Goal: Task Accomplishment & Management: Manage account settings

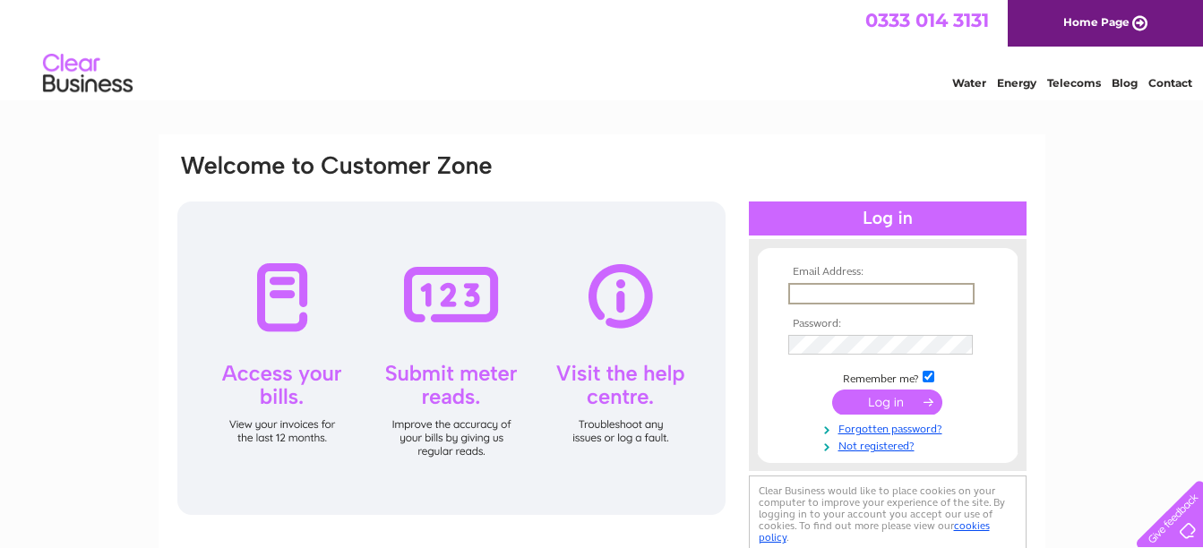
click at [837, 296] on input "text" at bounding box center [881, 293] width 186 height 21
type input "[EMAIL_ADDRESS][DOMAIN_NAME]"
click at [832, 390] on input "submit" at bounding box center [887, 402] width 110 height 25
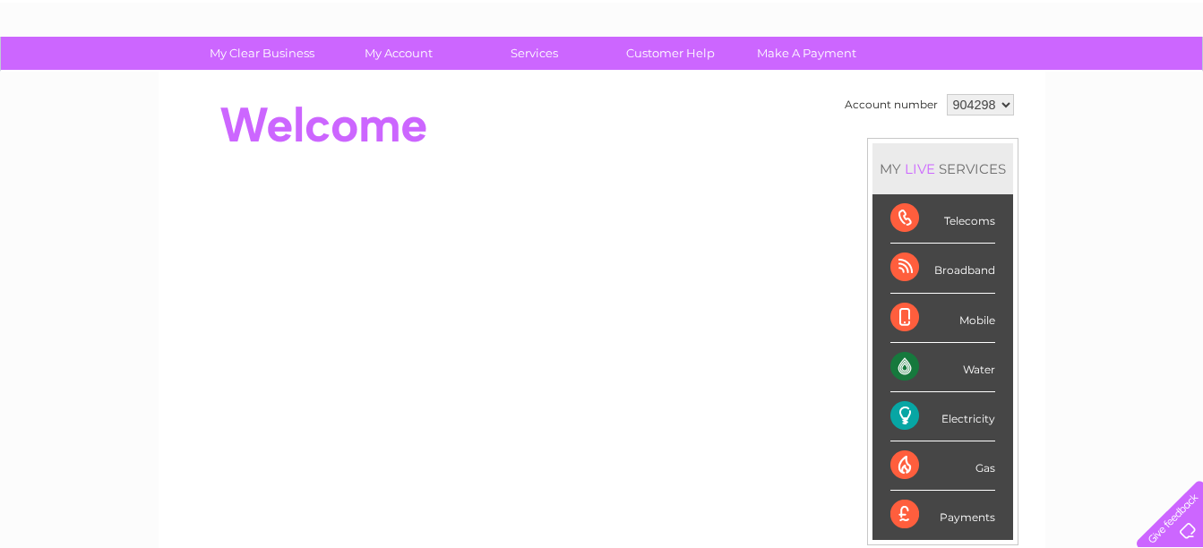
scroll to position [32, 0]
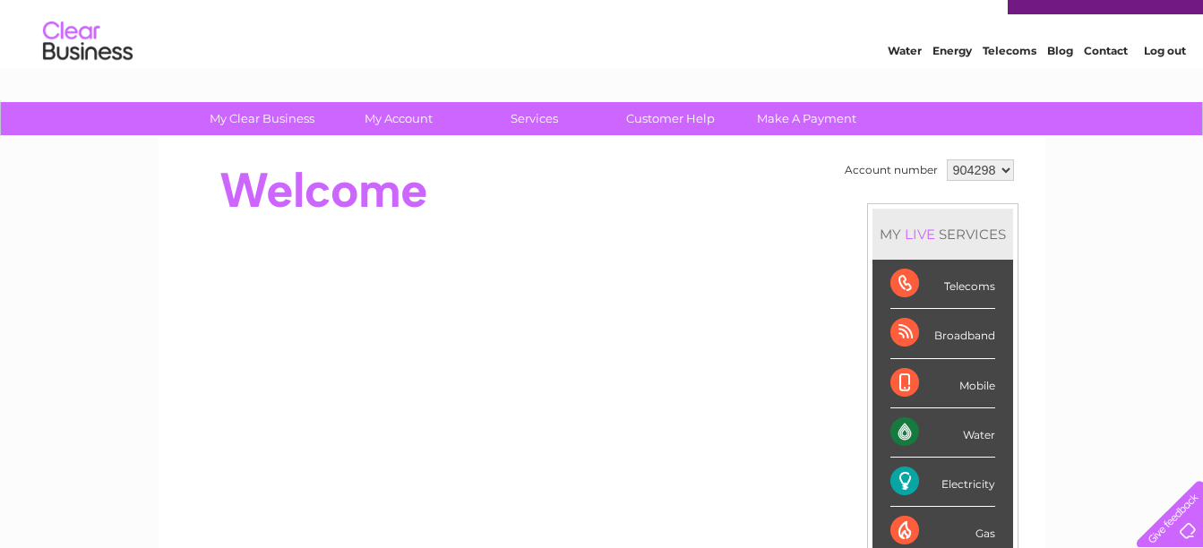
click at [957, 287] on div "Telecoms" at bounding box center [942, 284] width 105 height 49
click at [895, 484] on div "Electricity" at bounding box center [942, 482] width 105 height 49
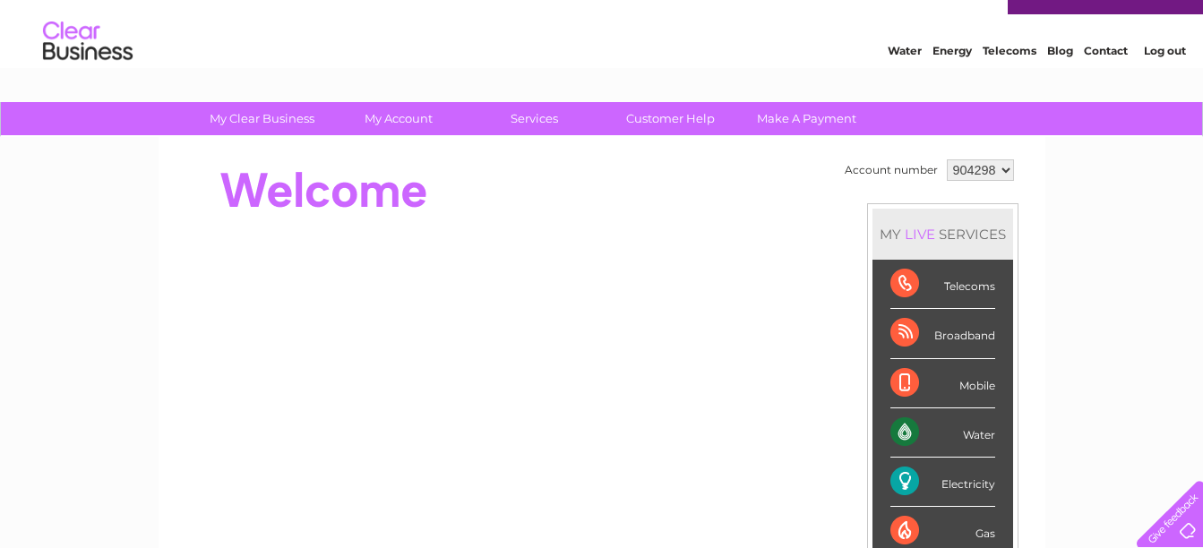
drag, startPoint x: 895, startPoint y: 484, endPoint x: 978, endPoint y: 484, distance: 83.3
click at [978, 484] on div "Electricity" at bounding box center [942, 482] width 105 height 49
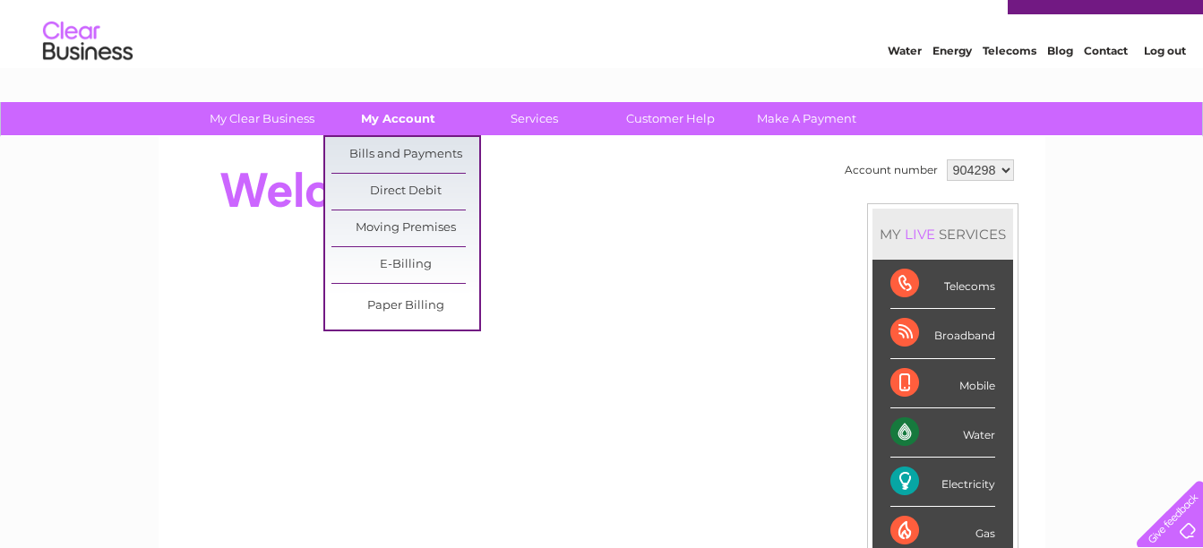
click at [431, 116] on link "My Account" at bounding box center [398, 118] width 148 height 33
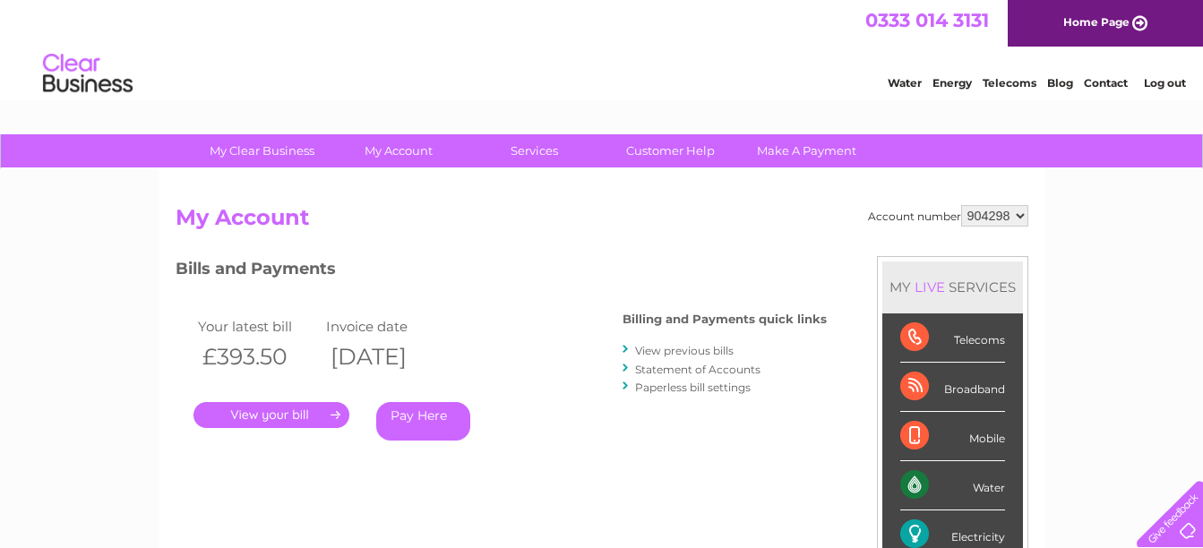
click at [319, 408] on link "." at bounding box center [271, 415] width 156 height 26
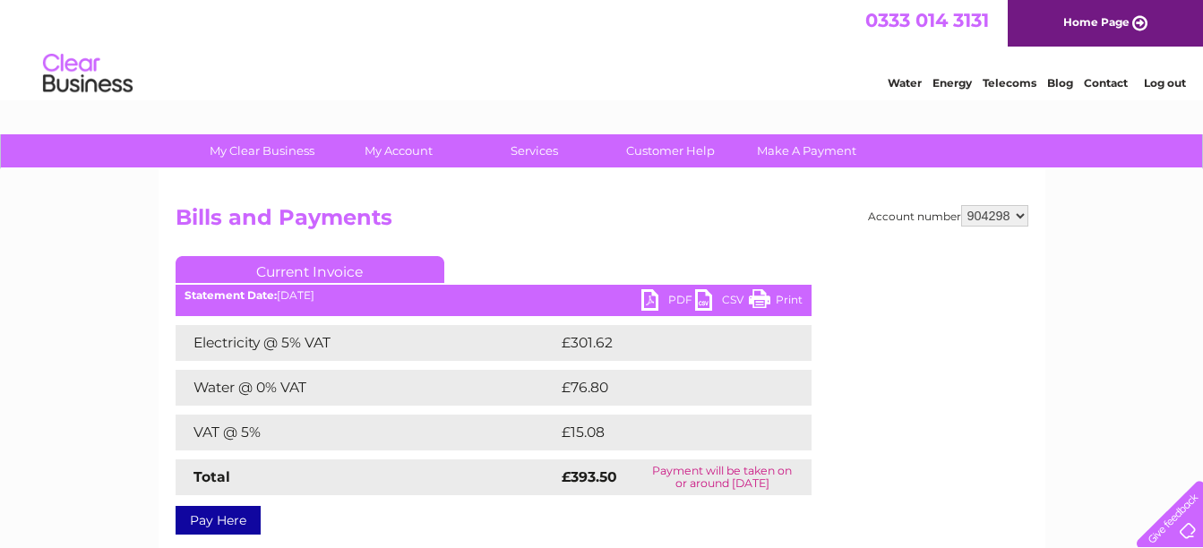
click at [656, 300] on link "PDF" at bounding box center [668, 302] width 54 height 26
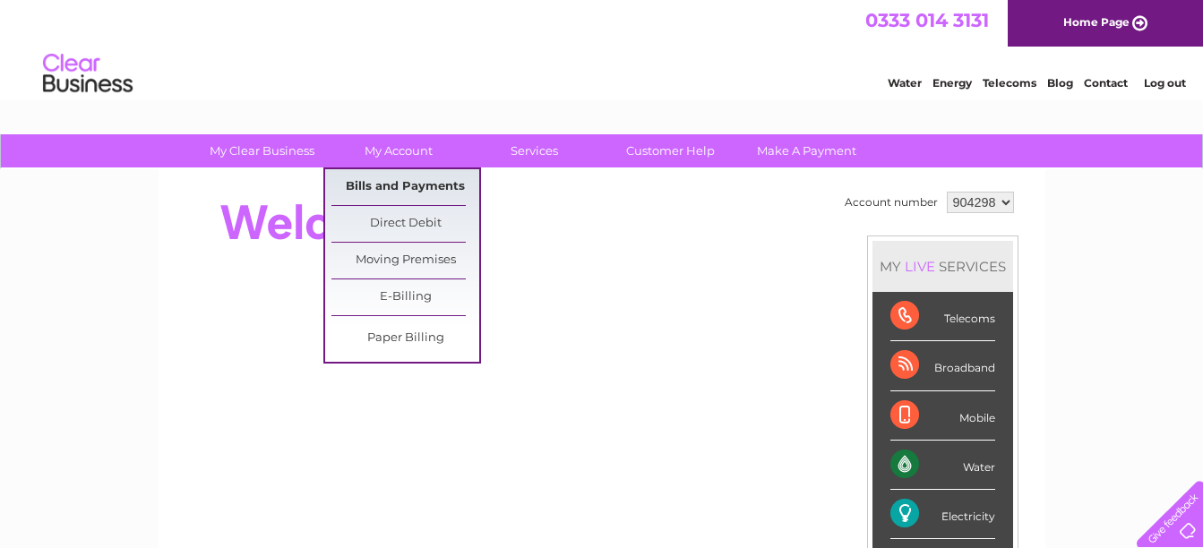
click at [382, 179] on link "Bills and Payments" at bounding box center [405, 187] width 148 height 36
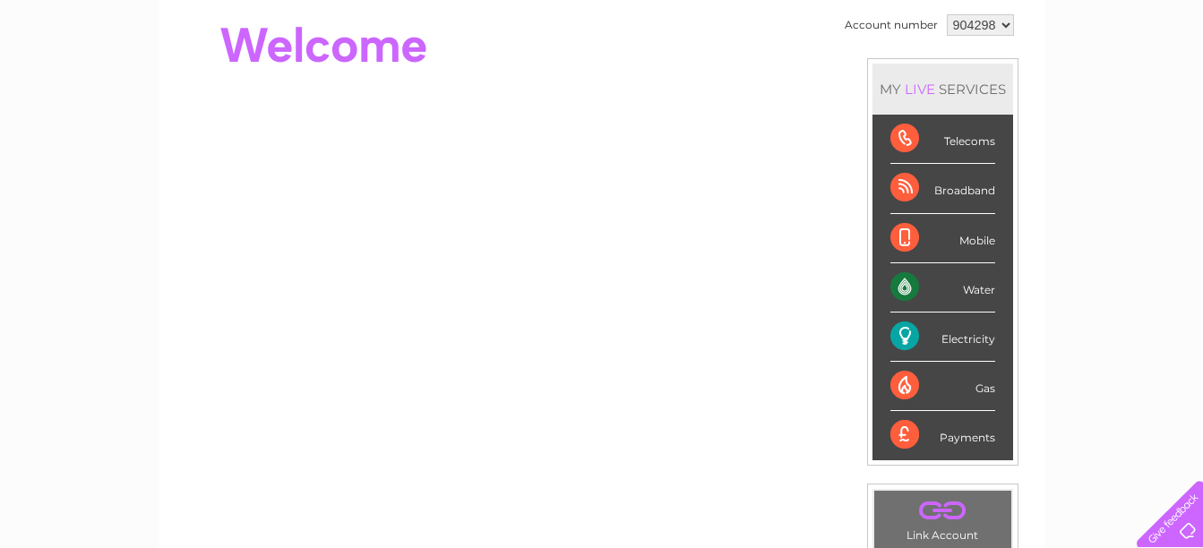
scroll to position [194, 0]
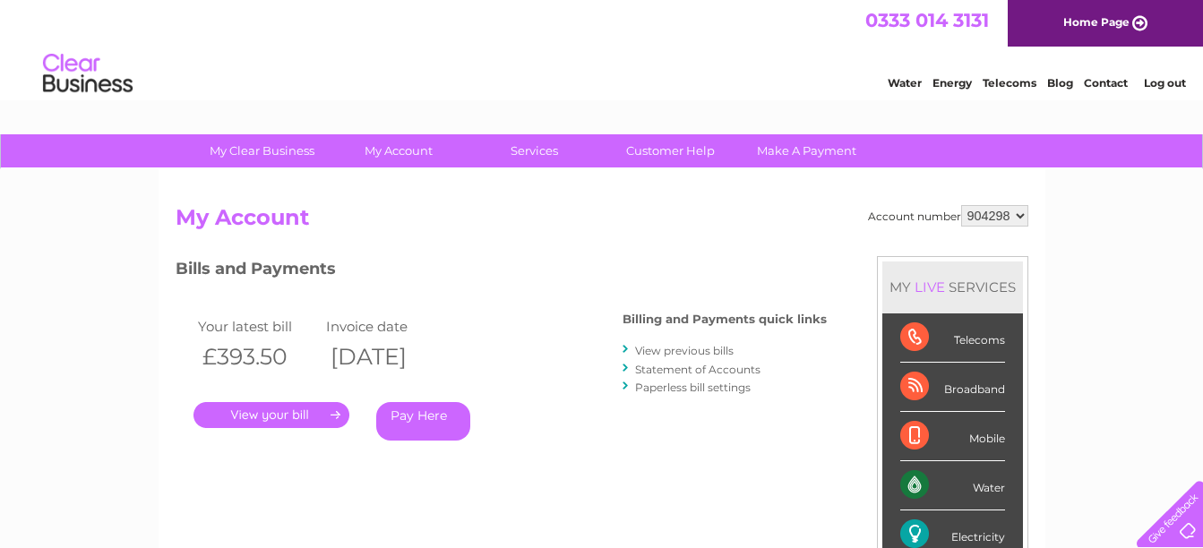
click at [285, 428] on link "." at bounding box center [271, 415] width 156 height 26
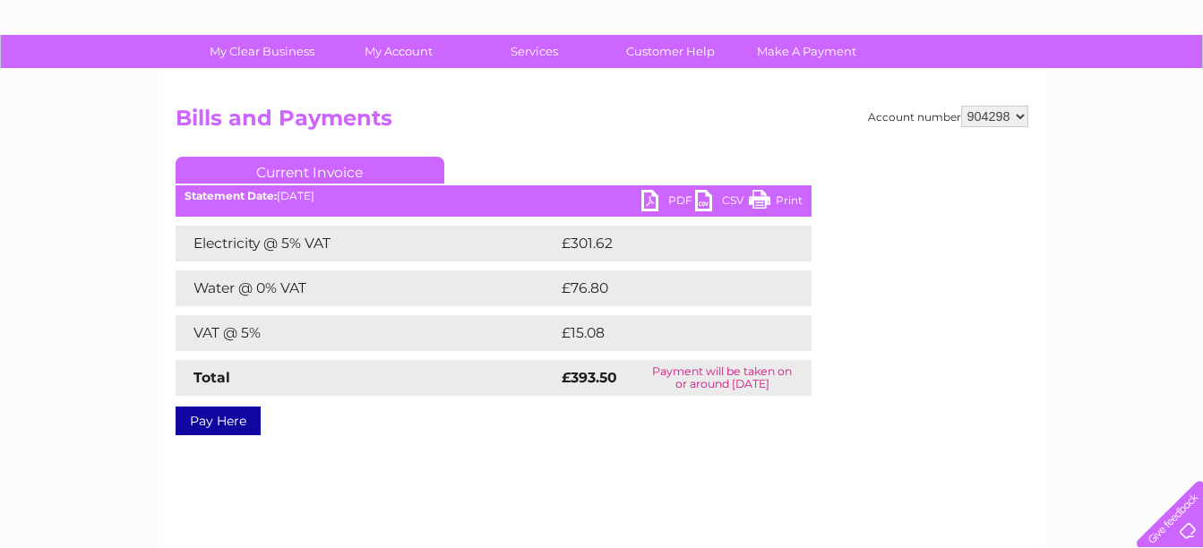
scroll to position [101, 0]
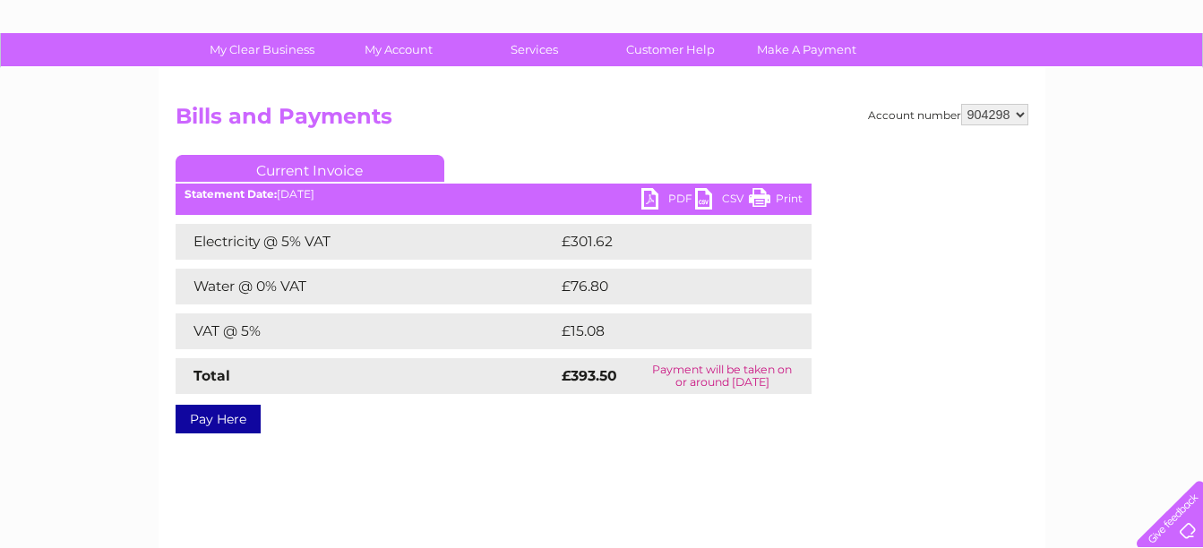
click at [760, 201] on link "Print" at bounding box center [776, 201] width 54 height 26
